Goal: Task Accomplishment & Management: Use online tool/utility

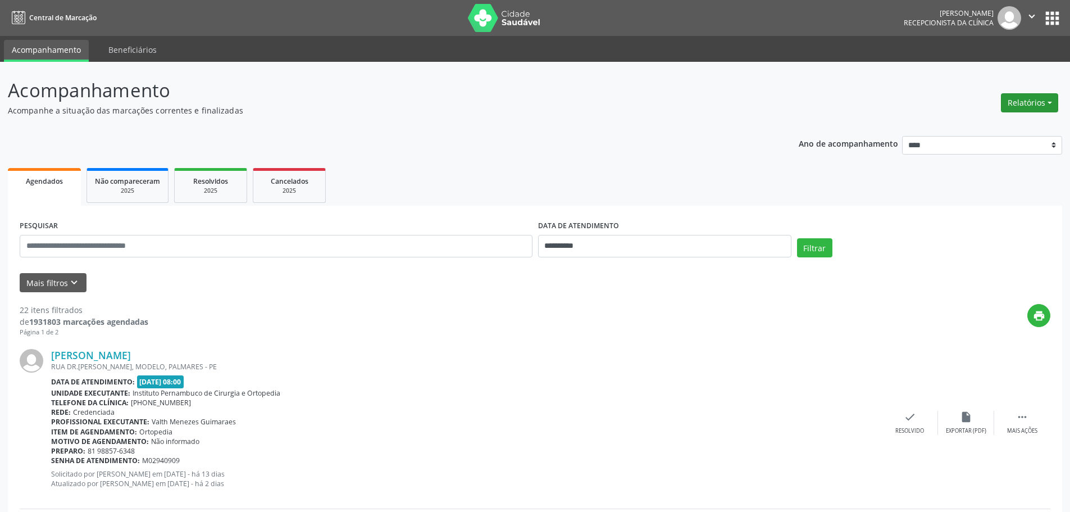
click at [1024, 100] on button "Relatórios" at bounding box center [1029, 102] width 57 height 19
click at [991, 127] on link "Agendamentos" at bounding box center [998, 127] width 121 height 16
select select "*"
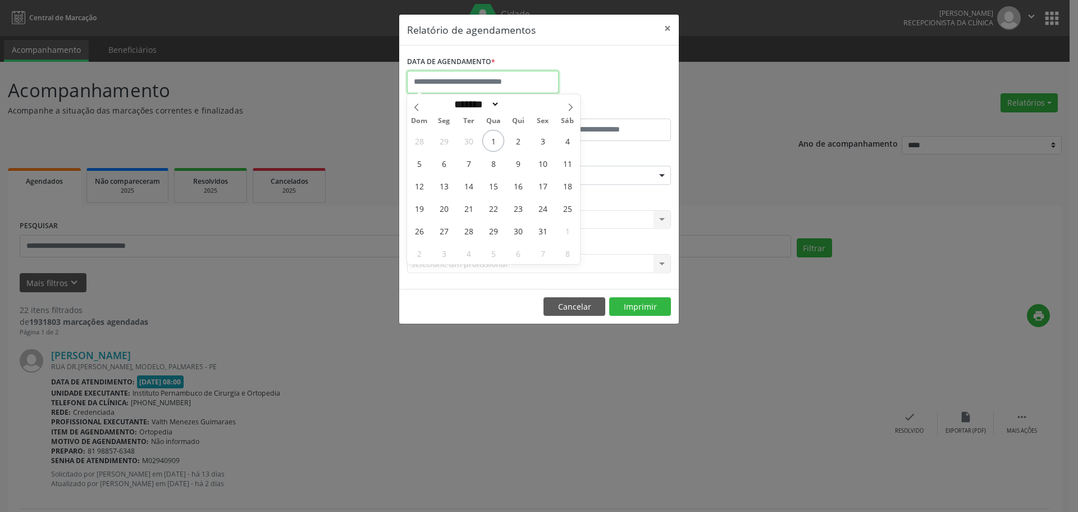
click at [544, 81] on input "text" at bounding box center [483, 82] width 152 height 22
click at [516, 137] on span "2" at bounding box center [518, 141] width 22 height 22
type input "**********"
click at [516, 137] on span "2" at bounding box center [518, 141] width 22 height 22
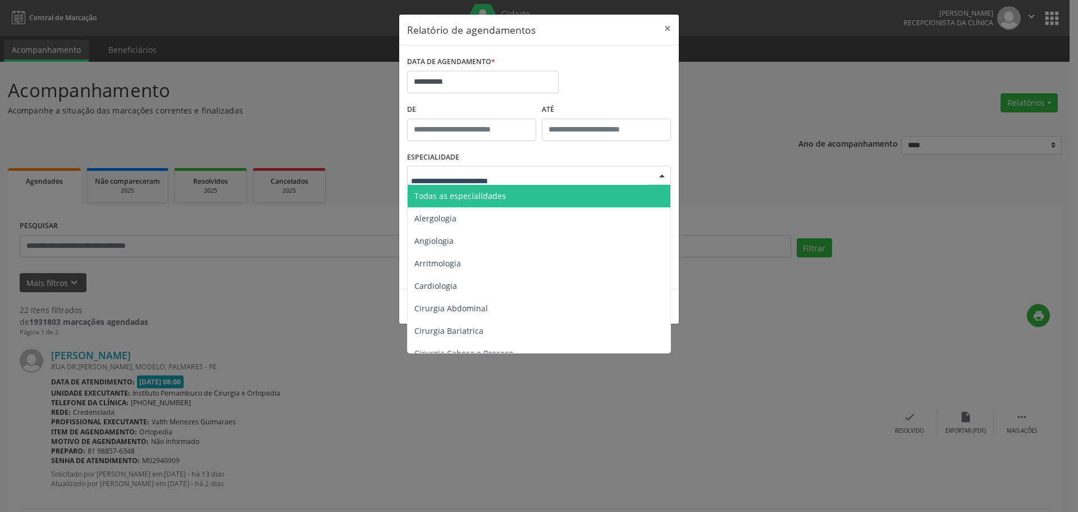
click at [489, 196] on span "Todas as especialidades" at bounding box center [460, 195] width 92 height 11
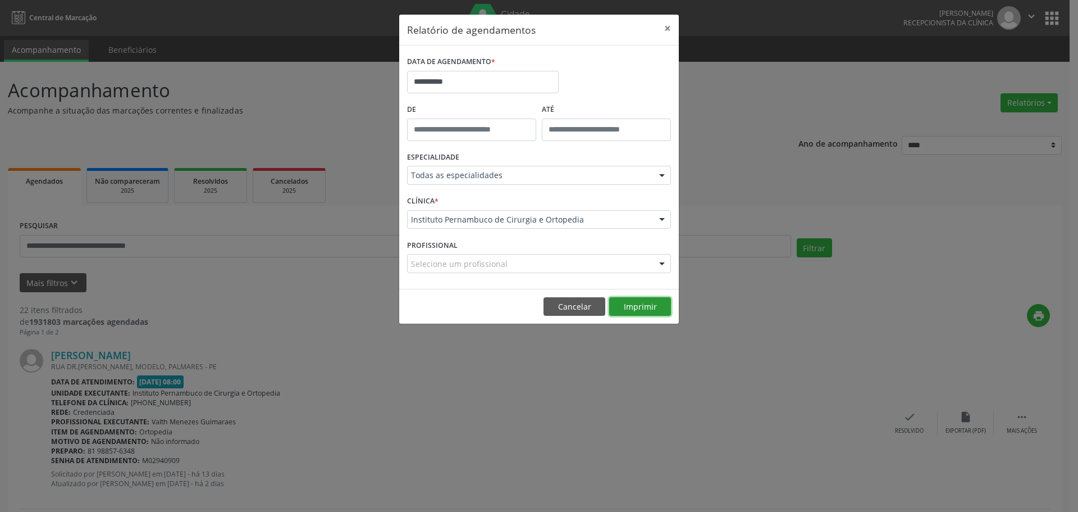
click at [625, 308] on button "Imprimir" at bounding box center [640, 306] width 62 height 19
